Goal: Task Accomplishment & Management: Manage account settings

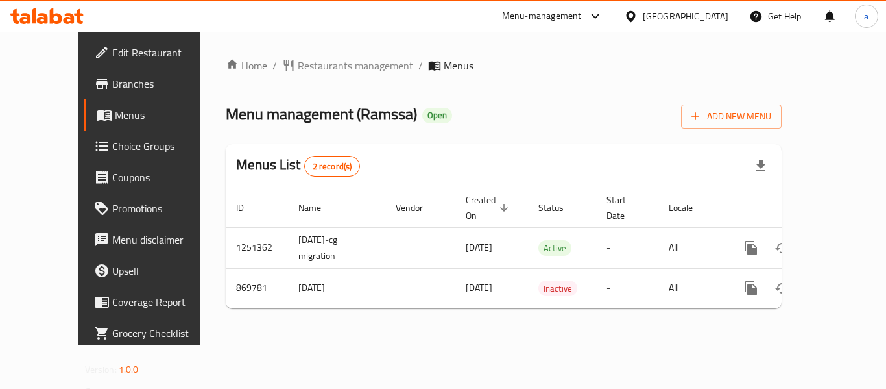
click at [298, 63] on span "Restaurants management" at bounding box center [355, 66] width 115 height 16
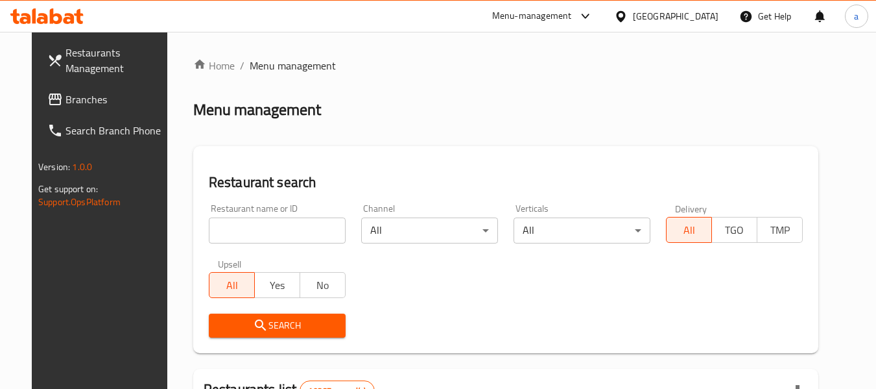
click at [47, 102] on icon at bounding box center [55, 99] width 16 height 16
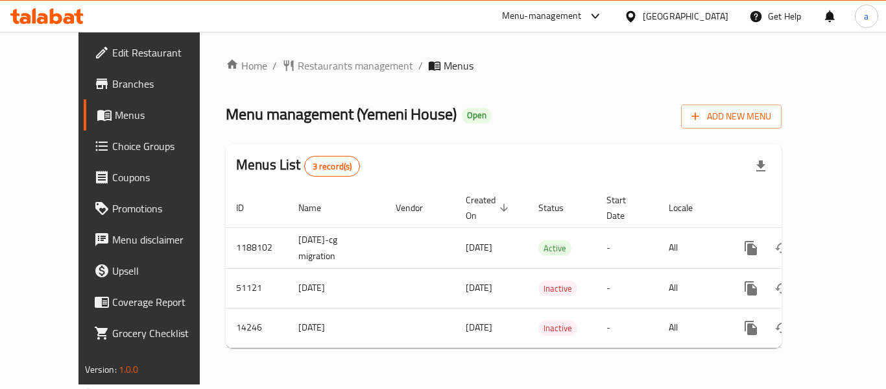
click at [308, 60] on span "Restaurants management" at bounding box center [355, 66] width 115 height 16
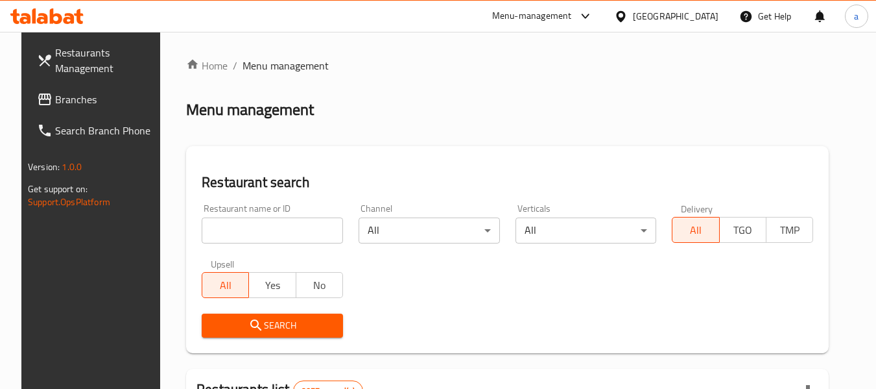
click at [55, 103] on span "Branches" at bounding box center [106, 99] width 103 height 16
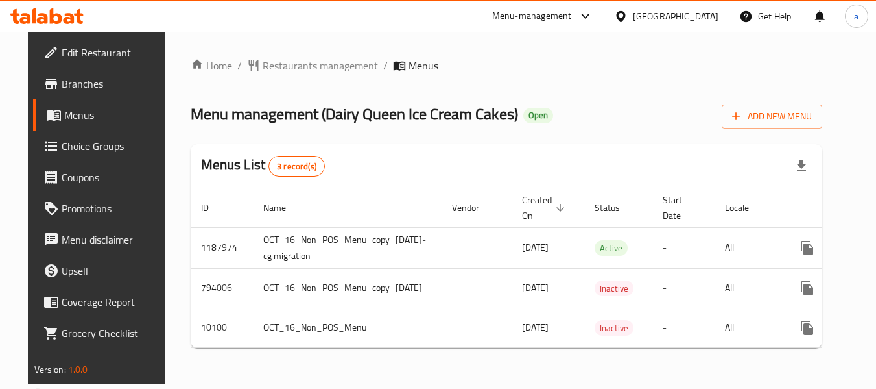
scroll to position [5, 0]
click at [95, 148] on span "Choice Groups" at bounding box center [113, 146] width 103 height 16
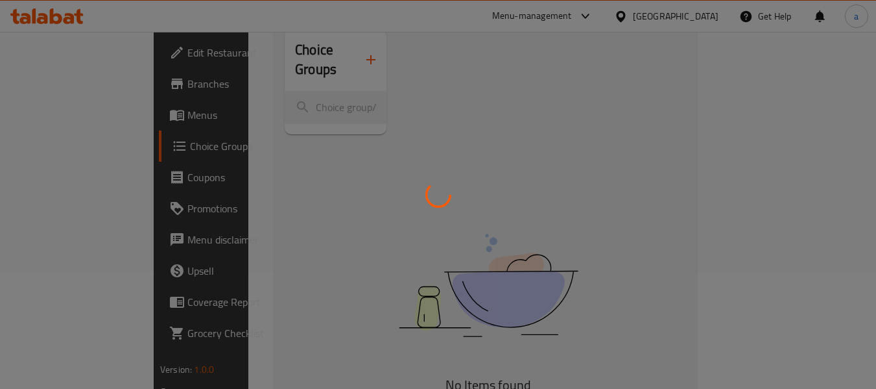
scroll to position [130, 0]
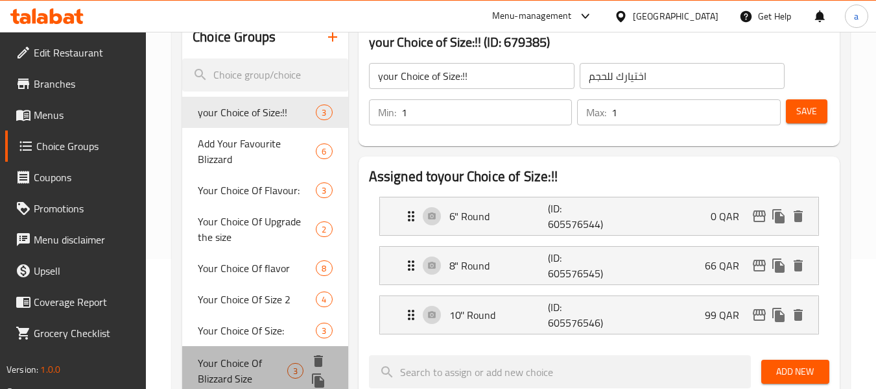
click at [208, 374] on span "Your Choice Of Blizzard Size" at bounding box center [243, 370] width 90 height 31
type input "Your Choice Of Blizzard Size"
type input "اختيارك من بليزرد سايز"
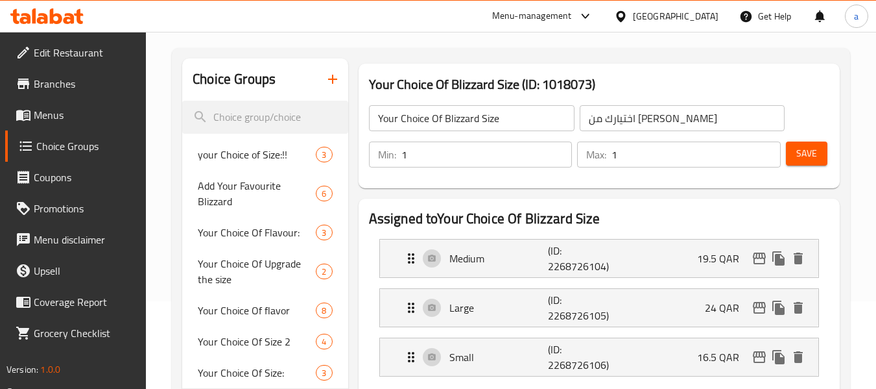
scroll to position [65, 0]
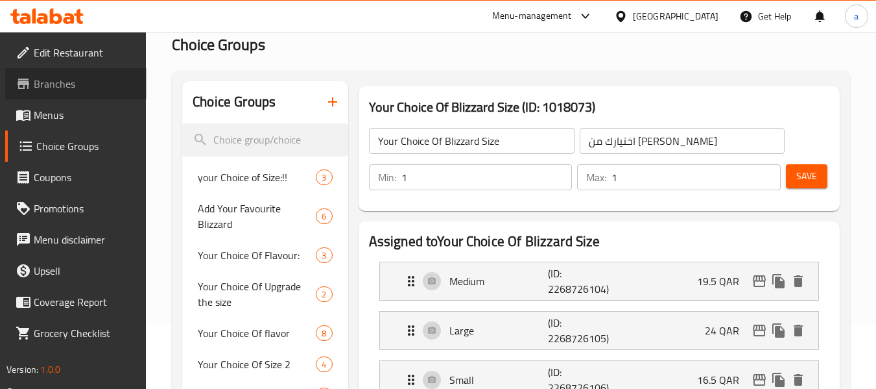
click at [66, 90] on span "Branches" at bounding box center [85, 84] width 103 height 16
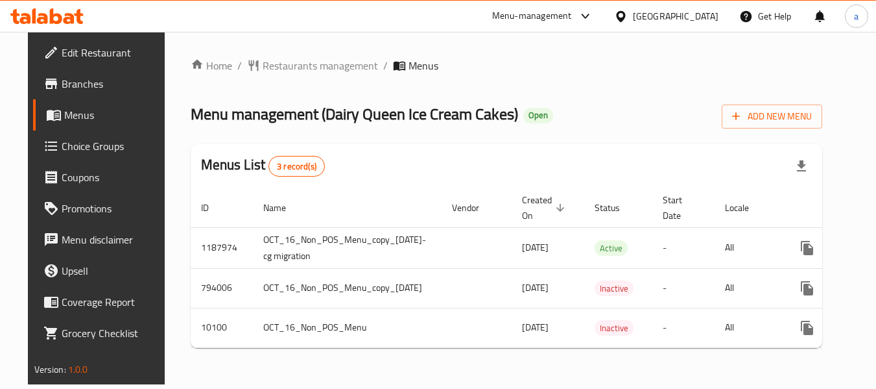
click at [69, 138] on span "Choice Groups" at bounding box center [113, 146] width 103 height 16
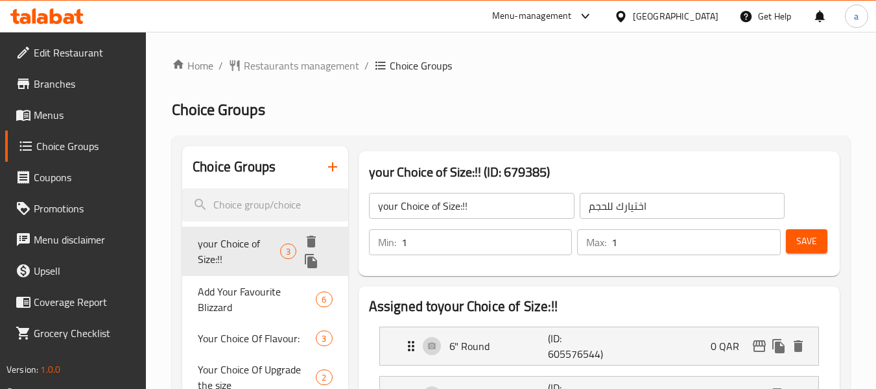
click at [260, 250] on span "your Choice of Size:!!" at bounding box center [239, 251] width 82 height 31
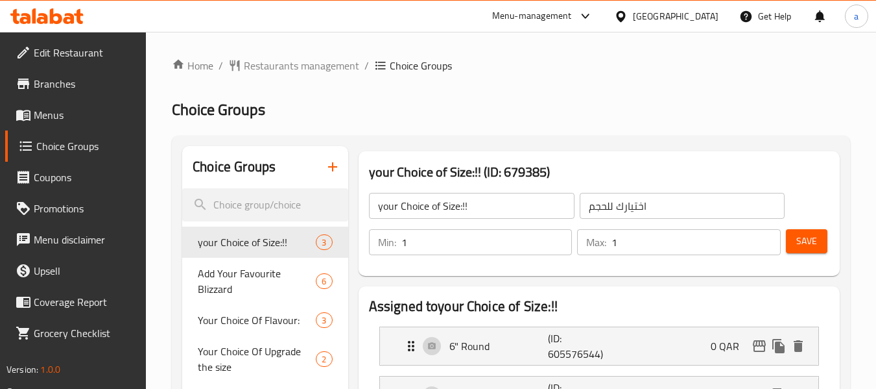
scroll to position [195, 0]
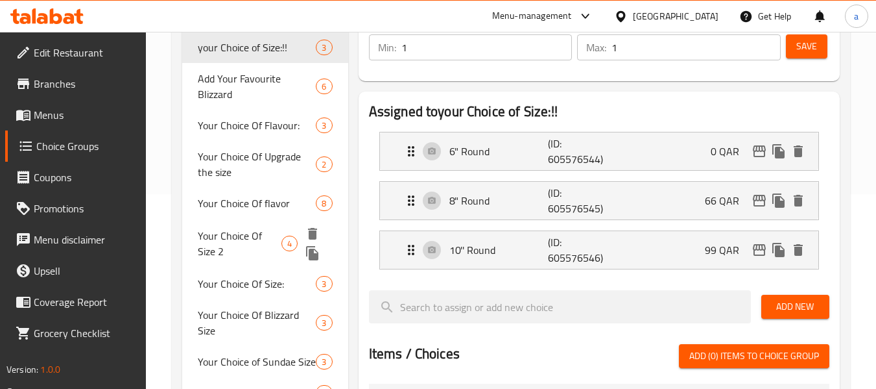
click at [246, 242] on span "Your Choice Of Size 2" at bounding box center [239, 243] width 83 height 31
type input "Your Choice Of Size 2"
type input "اختيارك للحجم 2"
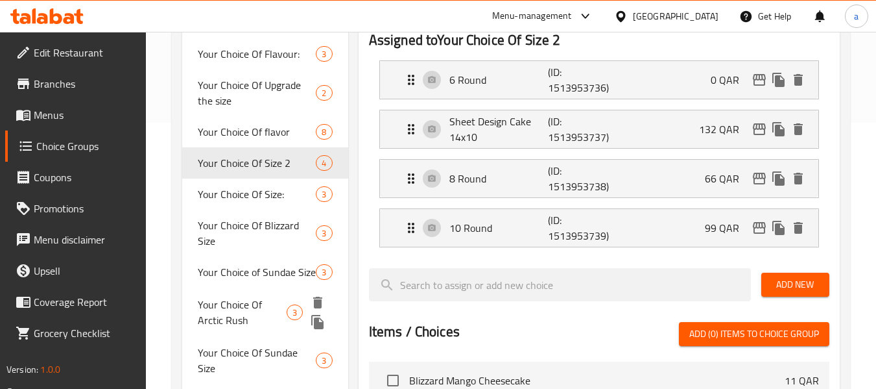
scroll to position [454, 0]
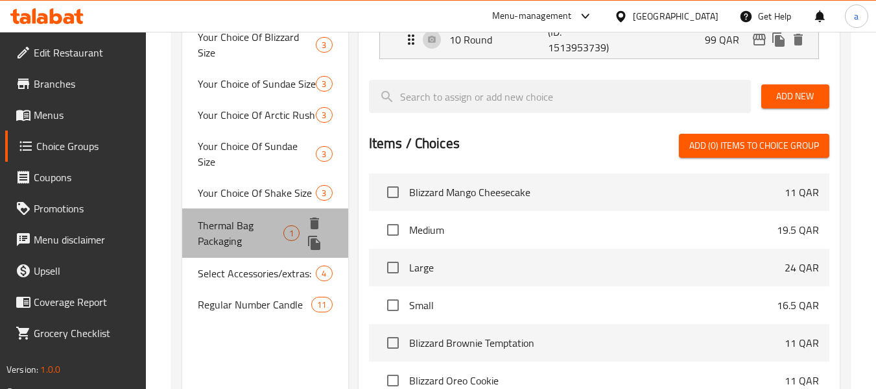
drag, startPoint x: 225, startPoint y: 216, endPoint x: 223, endPoint y: 227, distance: 11.3
click at [225, 217] on span "Thermal Bag Packaging" at bounding box center [241, 232] width 86 height 31
type input "Thermal Bag Packaging"
type input "التغليف بالأكياس الحرارية"
type input "0"
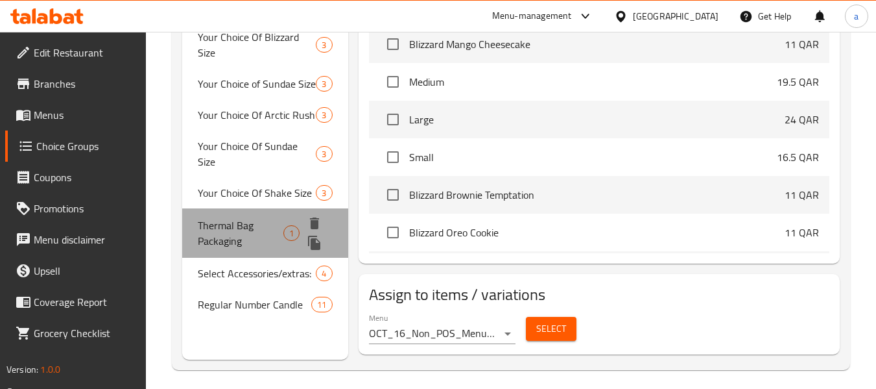
click at [257, 217] on span "Thermal Bag Packaging" at bounding box center [241, 232] width 86 height 31
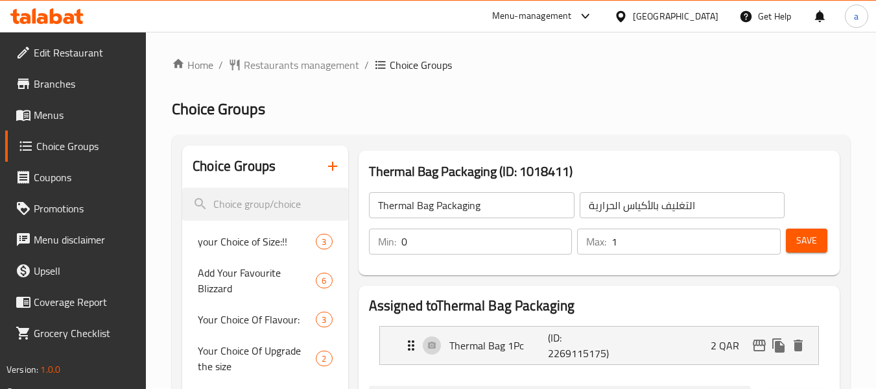
scroll to position [0, 0]
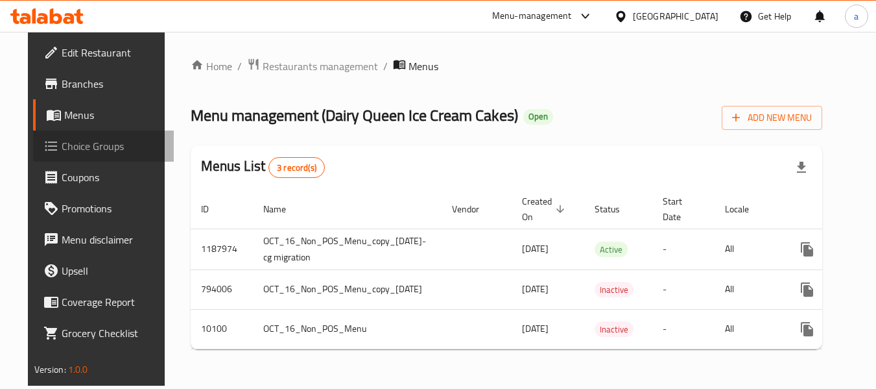
click at [62, 141] on span "Choice Groups" at bounding box center [113, 146] width 103 height 16
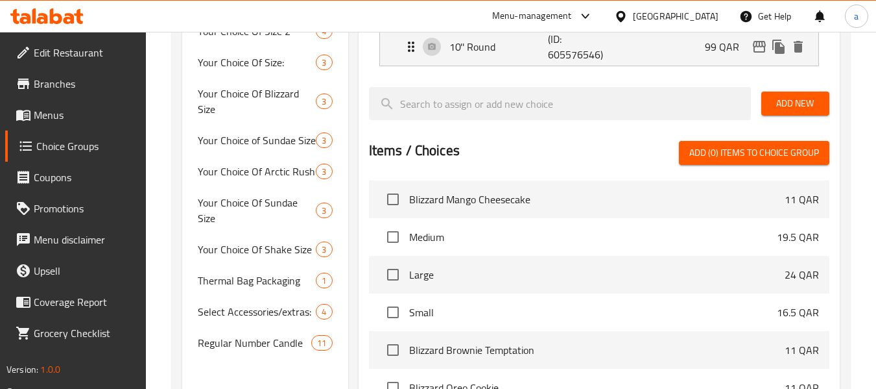
scroll to position [454, 0]
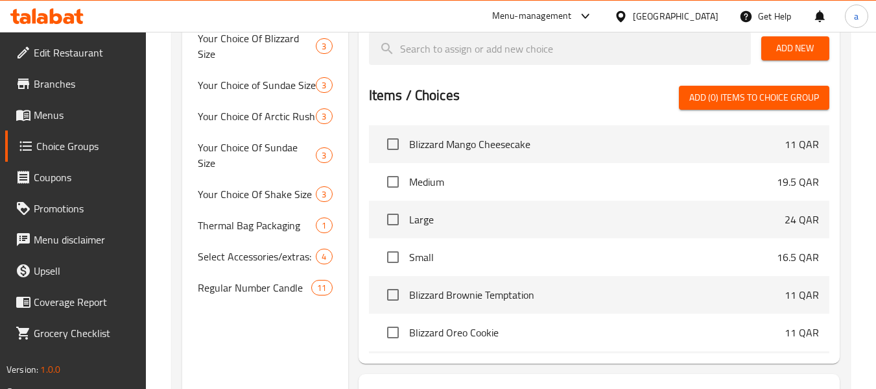
click at [53, 86] on span "Branches" at bounding box center [85, 84] width 103 height 16
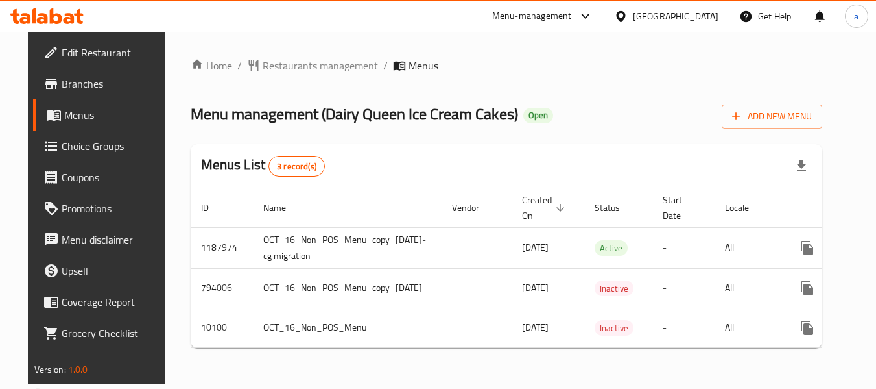
click at [90, 153] on span "Choice Groups" at bounding box center [113, 146] width 103 height 16
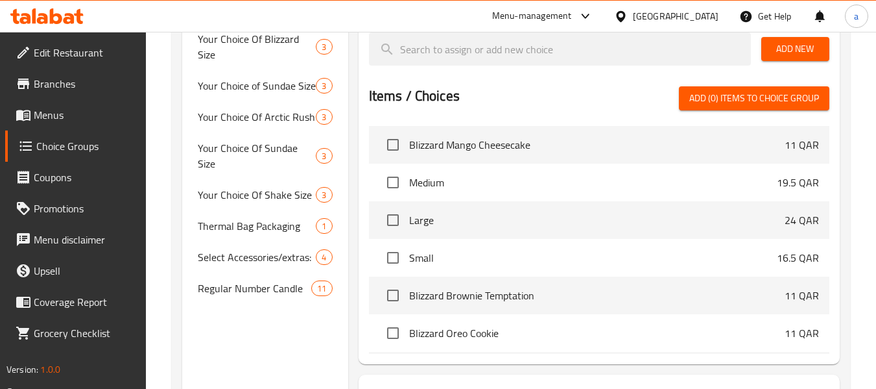
scroll to position [430, 0]
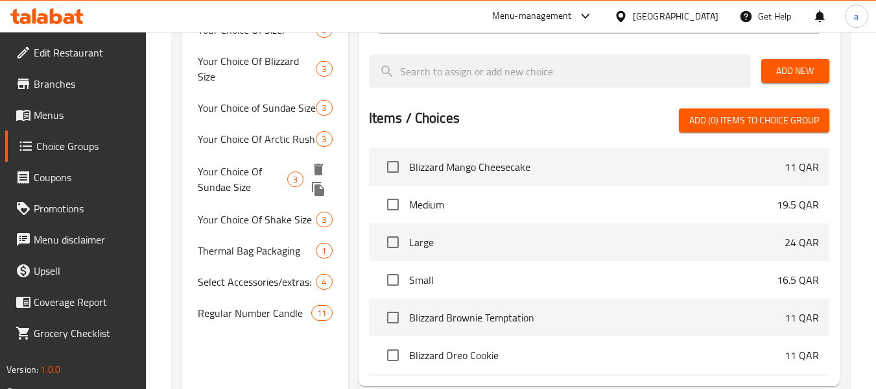
click at [254, 176] on span "Your Choice Of Sundae Size" at bounding box center [243, 178] width 90 height 31
type input "Your Choice Of Sundae Size"
type input "إختيارك من حجم مثلجات"
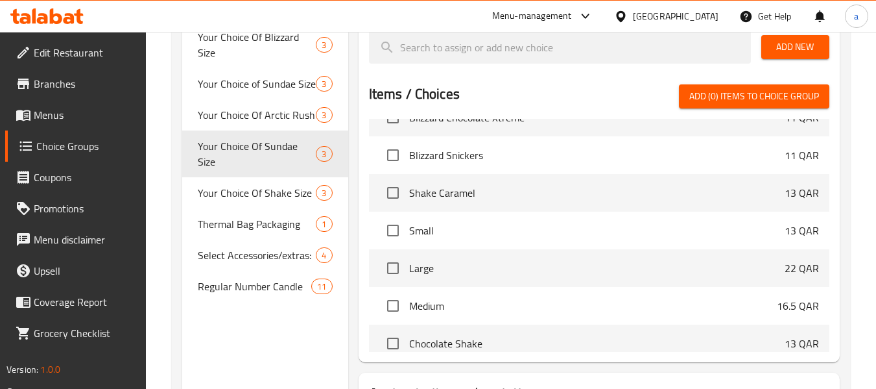
scroll to position [389, 0]
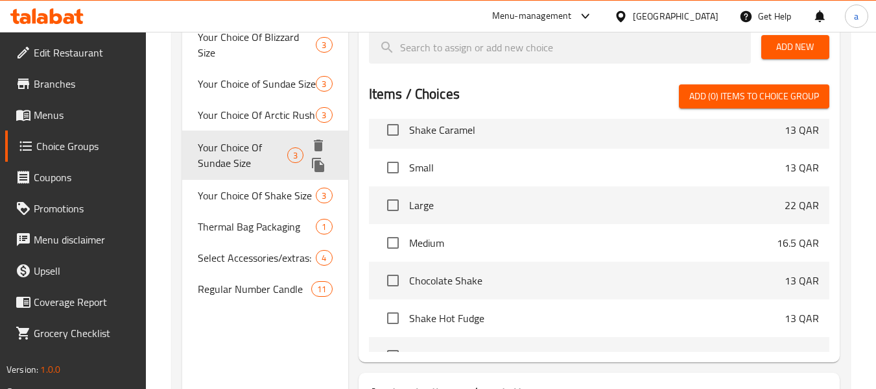
click at [261, 151] on span "Your Choice Of Sundae Size" at bounding box center [243, 154] width 90 height 31
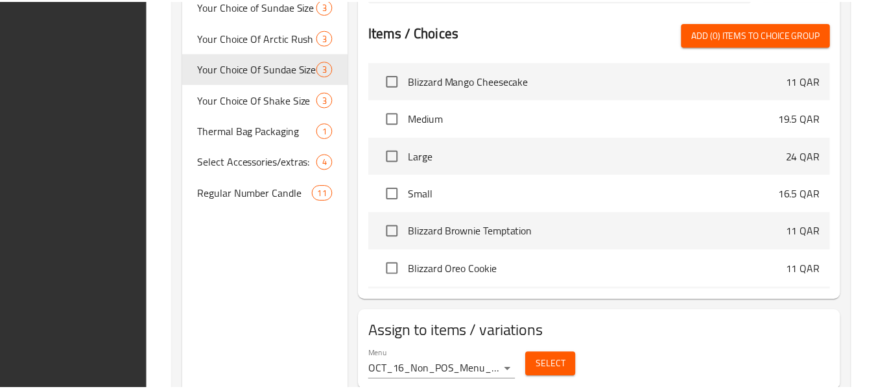
scroll to position [560, 0]
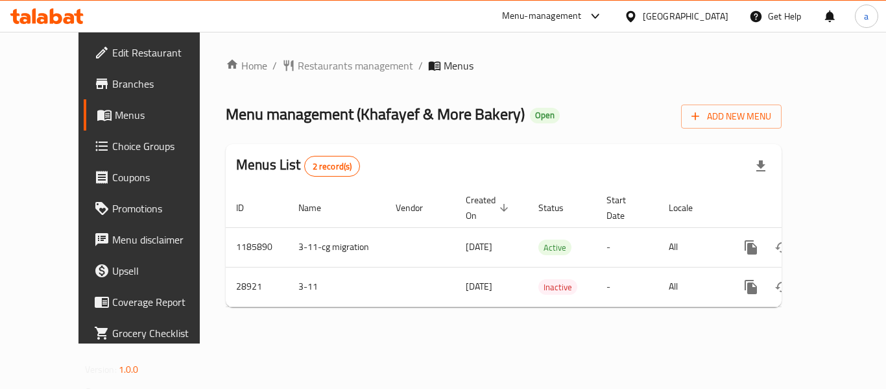
click at [309, 77] on div "Home / Restaurants management / Menus Menu management ( Khafayef & More Bakery …" at bounding box center [504, 188] width 556 height 260
click at [319, 64] on span "Restaurants management" at bounding box center [355, 66] width 115 height 16
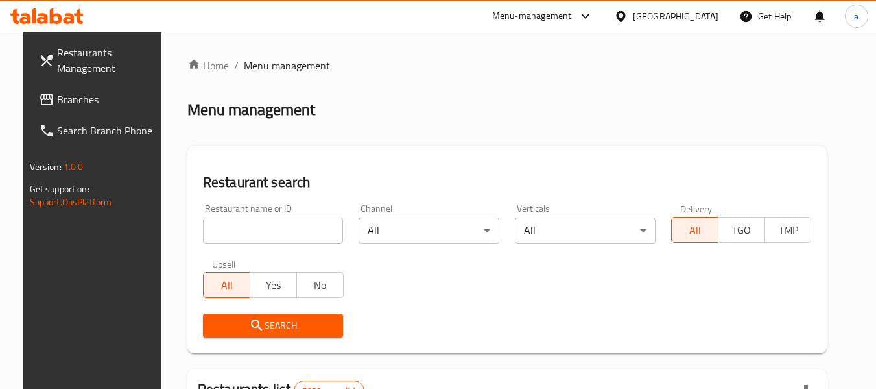
click at [73, 95] on span "Branches" at bounding box center [108, 99] width 103 height 16
